Goal: Task Accomplishment & Management: Manage account settings

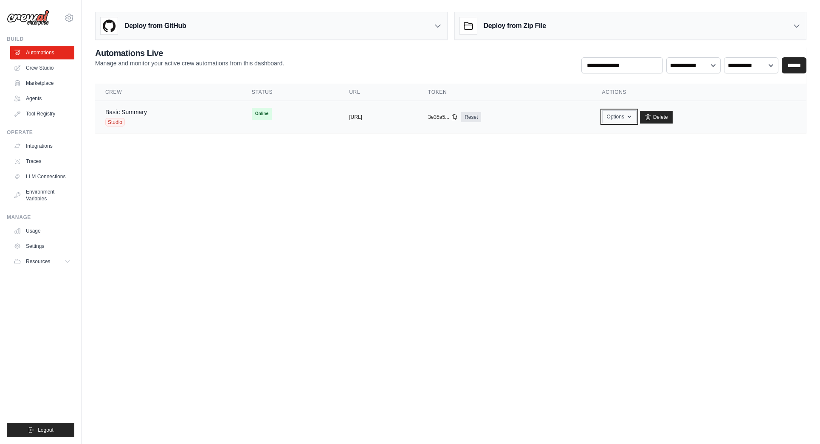
click at [633, 117] on icon "button" at bounding box center [629, 116] width 7 height 7
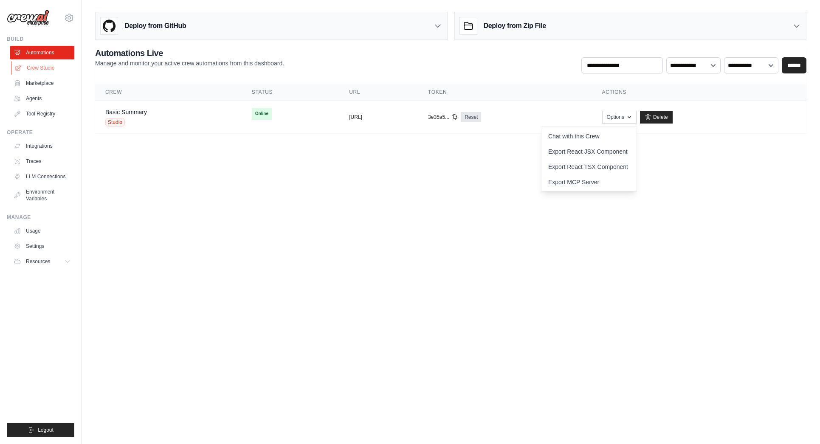
click at [40, 67] on link "Crew Studio" at bounding box center [43, 68] width 64 height 14
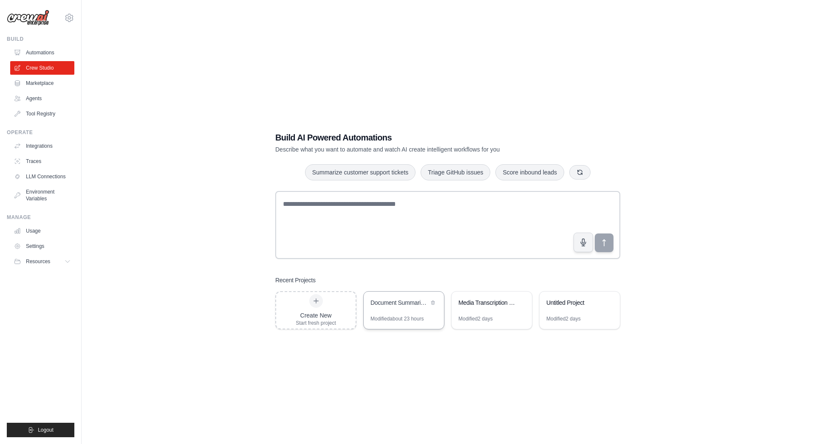
click at [395, 305] on div "Document Summarizer & Spanish Translator" at bounding box center [399, 303] width 58 height 8
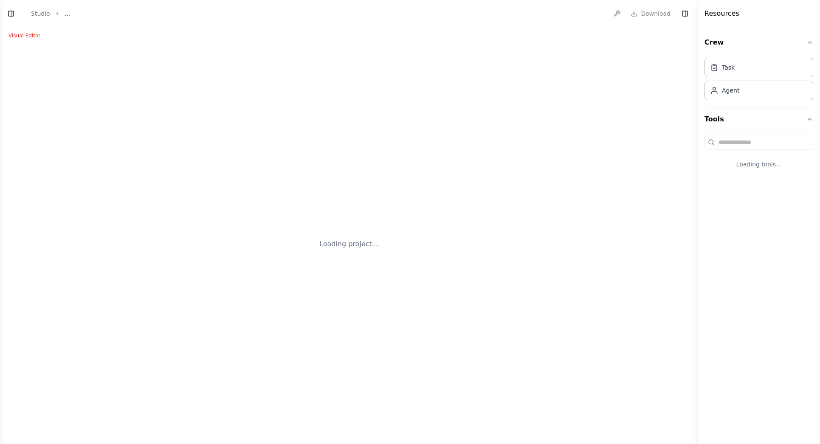
select select "****"
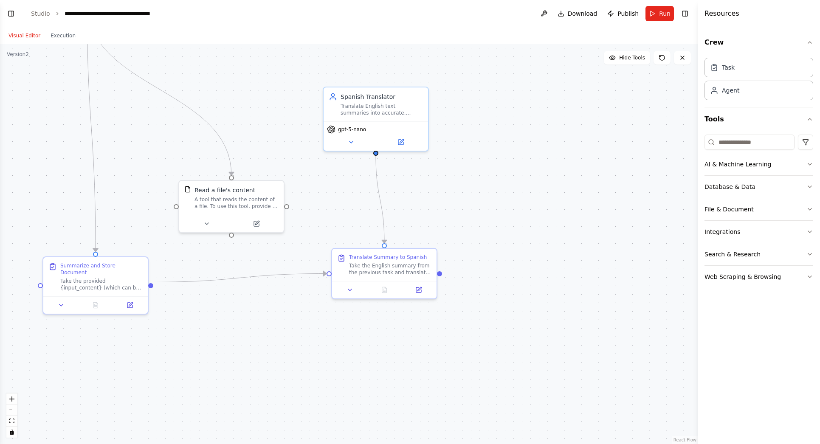
scroll to position [432, 0]
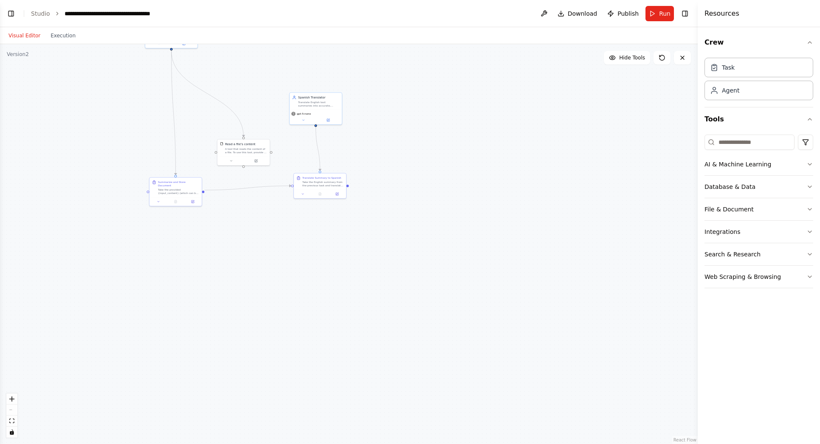
click at [635, 12] on span "Publish" at bounding box center [628, 13] width 21 height 8
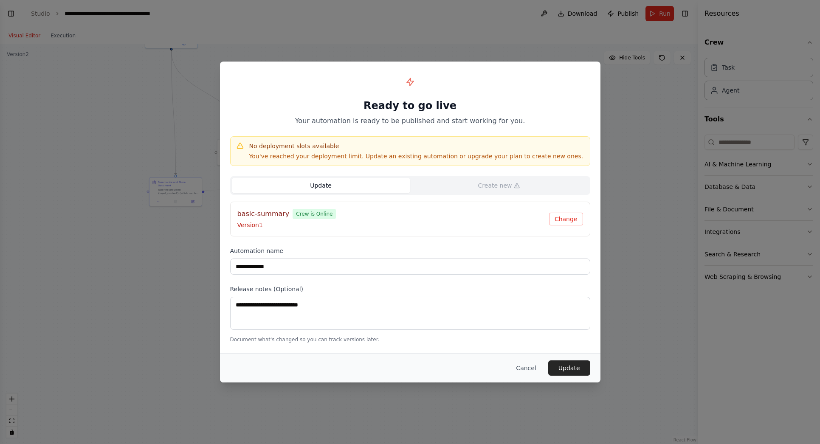
click at [400, 185] on button "Update" at bounding box center [321, 185] width 178 height 15
click at [571, 218] on button "Change" at bounding box center [566, 219] width 34 height 13
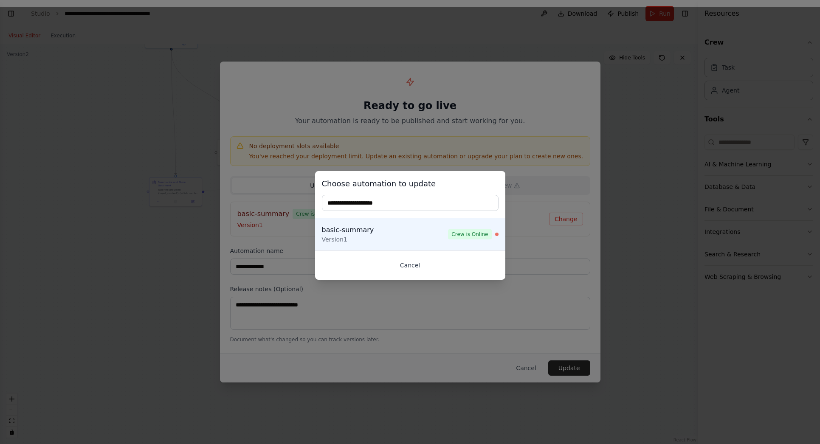
click at [408, 265] on button "Cancel" at bounding box center [410, 265] width 177 height 15
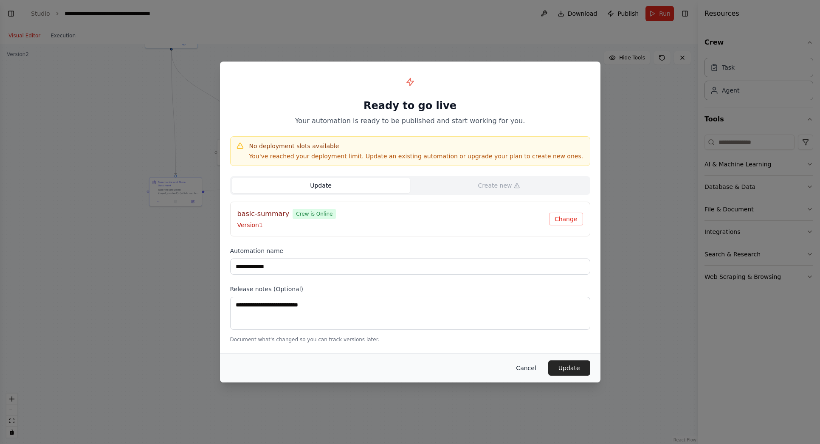
click at [529, 370] on button "Cancel" at bounding box center [526, 368] width 34 height 15
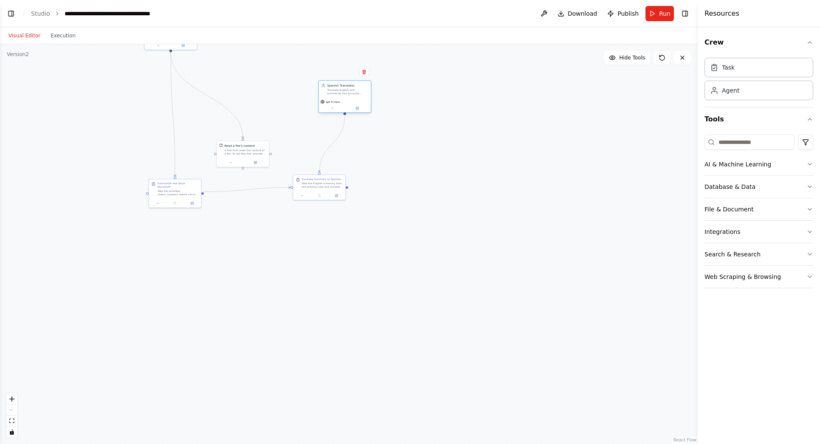
drag, startPoint x: 311, startPoint y: 106, endPoint x: 337, endPoint y: 96, distance: 27.6
click at [337, 96] on div "Spanish Translator Translate English text summaries into accurate, natural-soun…" at bounding box center [345, 89] width 52 height 17
drag, startPoint x: 247, startPoint y: 93, endPoint x: 317, endPoint y: 169, distance: 103.7
click at [330, 176] on div ".deletable-edge-delete-btn { width: 20px; height: 20px; border: 0px solid #ffff…" at bounding box center [349, 244] width 698 height 400
click at [547, 13] on button at bounding box center [544, 13] width 14 height 15
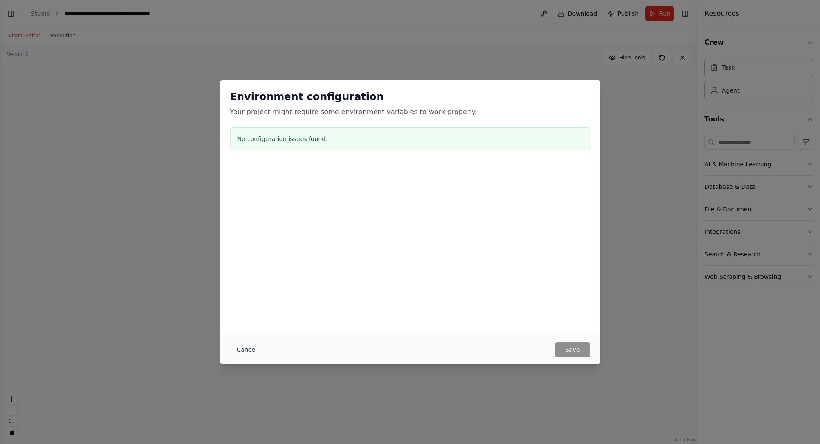
click at [244, 352] on button "Cancel" at bounding box center [247, 349] width 34 height 15
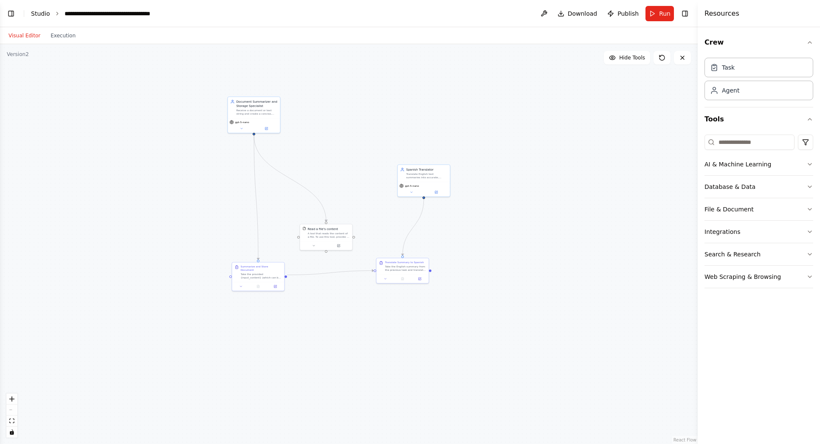
click at [36, 12] on link "Studio" at bounding box center [40, 13] width 19 height 7
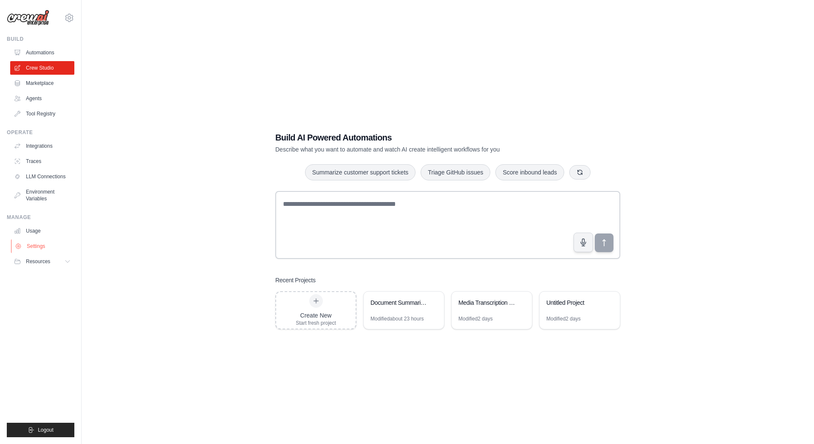
click at [33, 247] on link "Settings" at bounding box center [43, 247] width 64 height 14
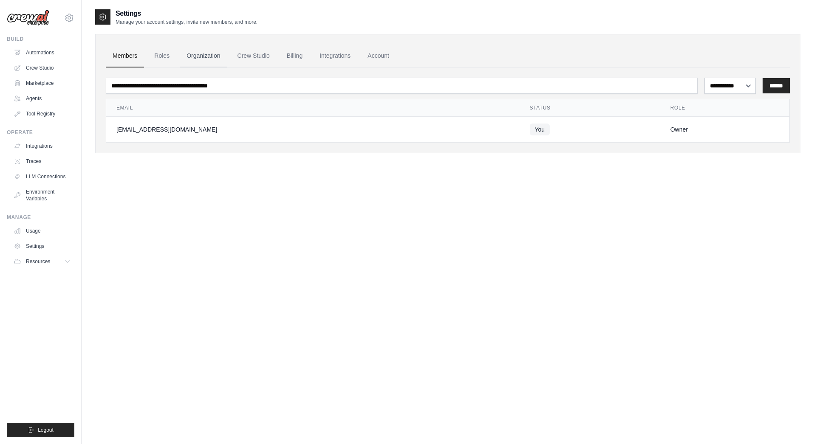
click at [203, 57] on link "Organization" at bounding box center [203, 56] width 47 height 23
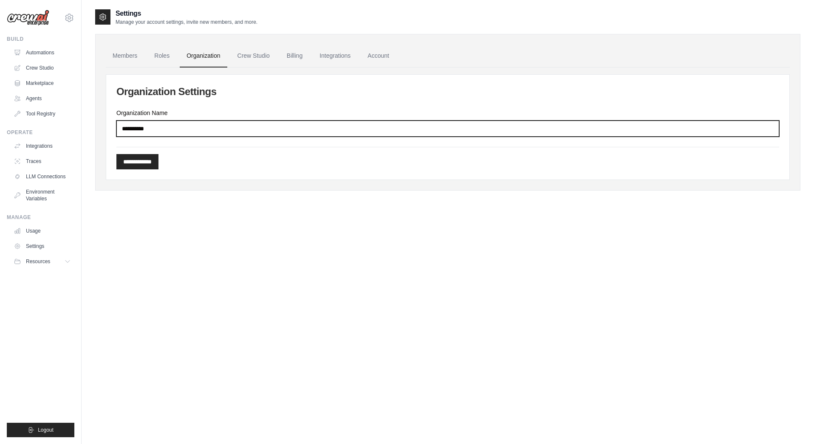
drag, startPoint x: 168, startPoint y: 130, endPoint x: -29, endPoint y: 120, distance: 196.9
click at [0, 120] on html "jaimer@live.com Settings Build Automations Crew Studio" at bounding box center [407, 230] width 814 height 461
type input "****"
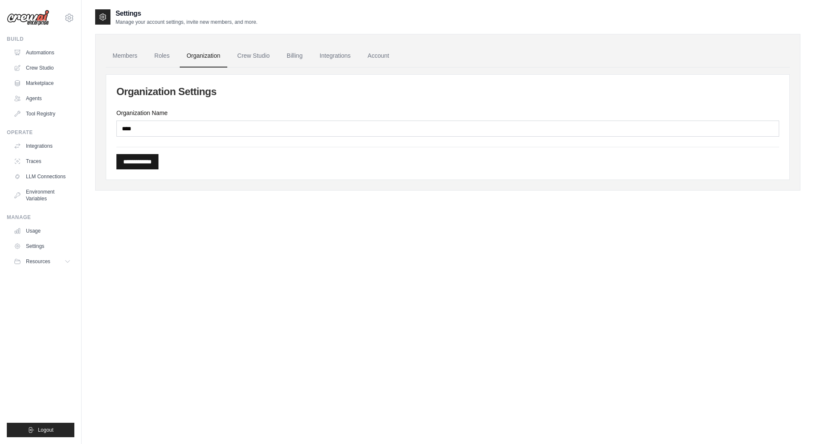
click at [140, 164] on input "**********" at bounding box center [137, 161] width 42 height 15
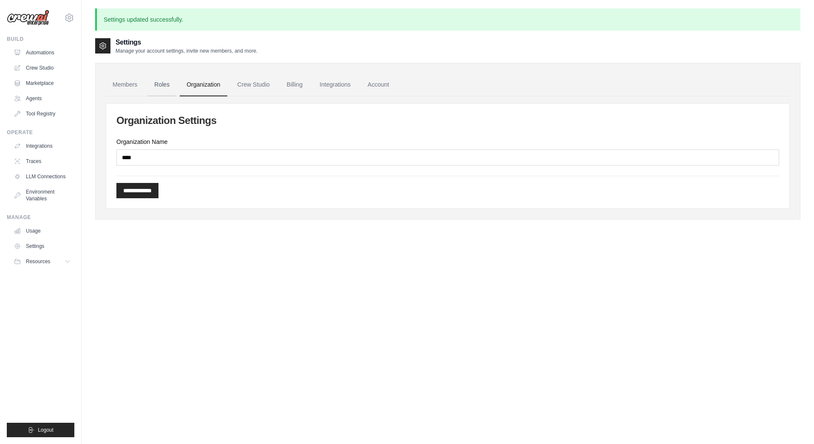
click at [158, 87] on link "Roles" at bounding box center [161, 84] width 29 height 23
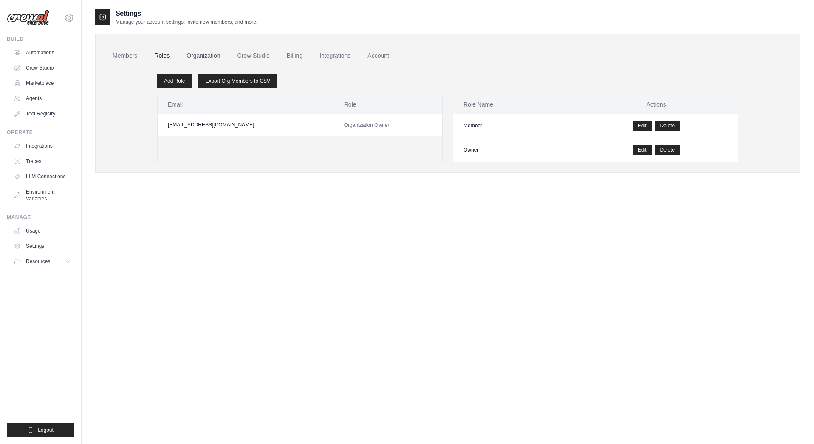
click at [206, 52] on link "Organization" at bounding box center [203, 56] width 47 height 23
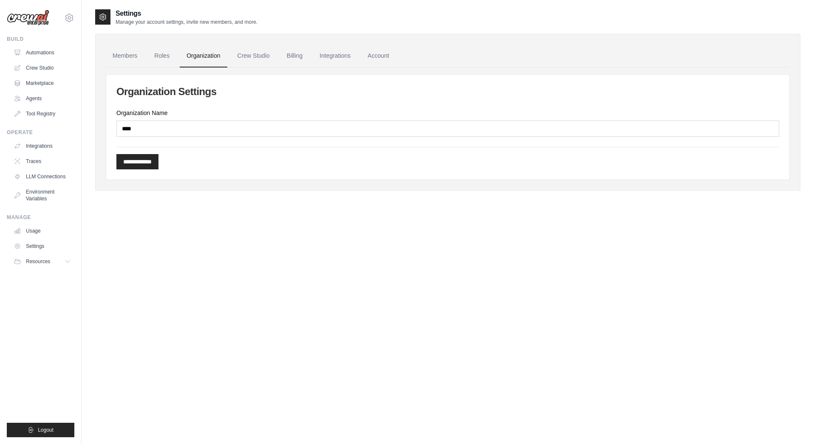
click at [257, 52] on link "Crew Studio" at bounding box center [254, 56] width 46 height 23
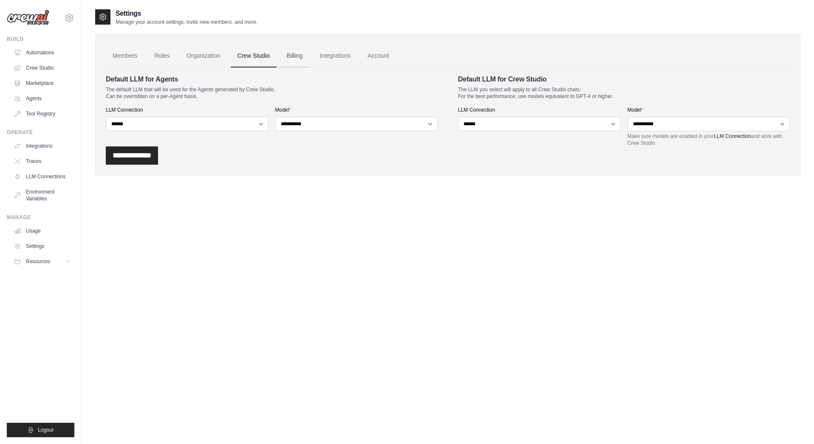
click at [293, 58] on link "Billing" at bounding box center [294, 56] width 29 height 23
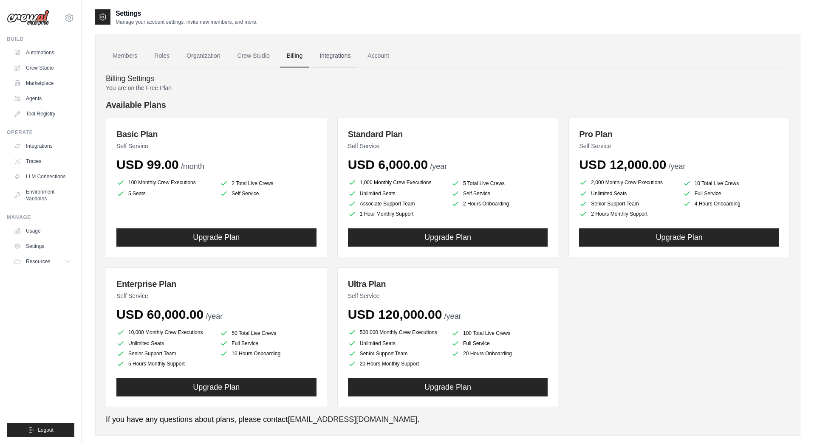
click at [336, 54] on link "Integrations" at bounding box center [335, 56] width 45 height 23
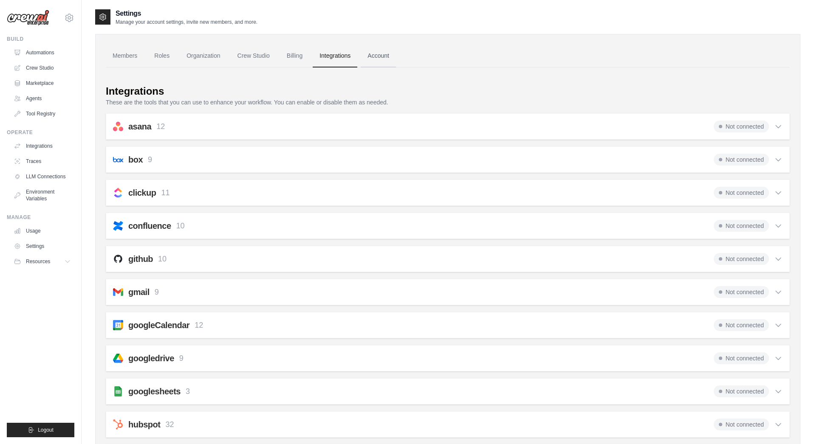
click at [383, 51] on link "Account" at bounding box center [378, 56] width 35 height 23
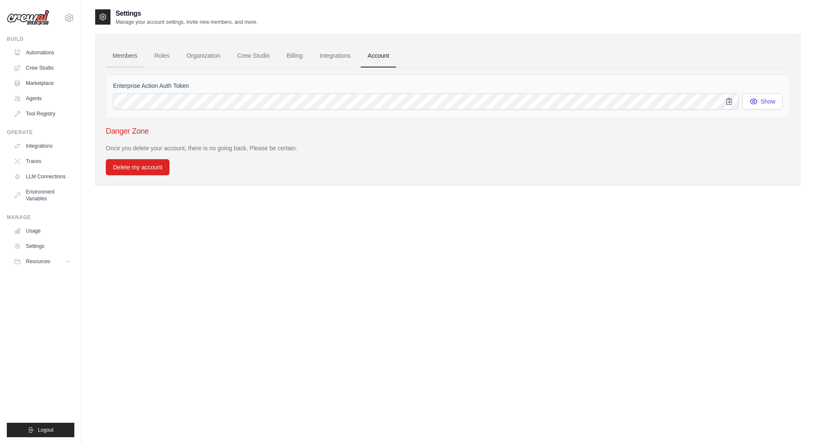
click at [133, 57] on link "Members" at bounding box center [125, 56] width 38 height 23
